Goal: Find specific page/section: Find specific page/section

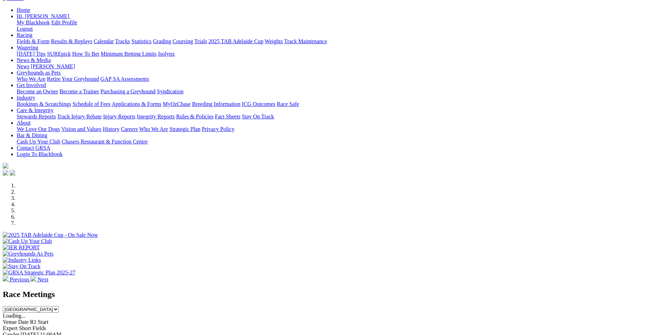
scroll to position [174, 0]
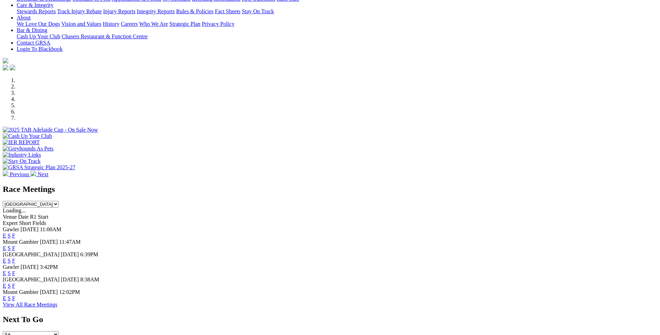
click at [15, 295] on link "F" at bounding box center [13, 298] width 3 height 6
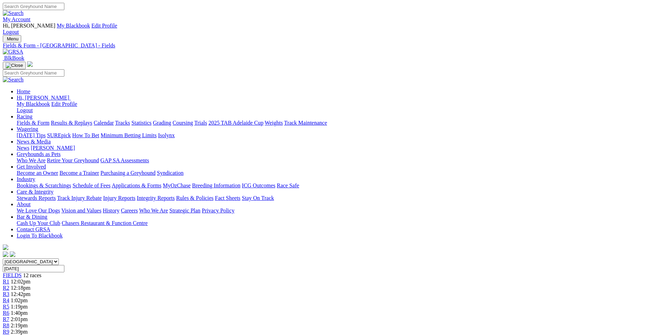
click at [9, 316] on span "R7" at bounding box center [6, 319] width 7 height 6
